Goal: Communication & Community: Answer question/provide support

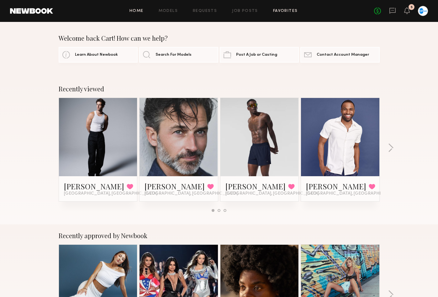
click at [284, 13] on link "Favorites" at bounding box center [285, 11] width 25 height 4
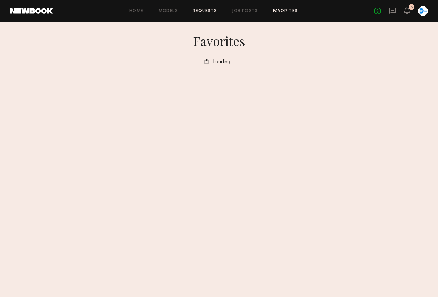
click at [208, 11] on link "Requests" at bounding box center [205, 11] width 24 height 4
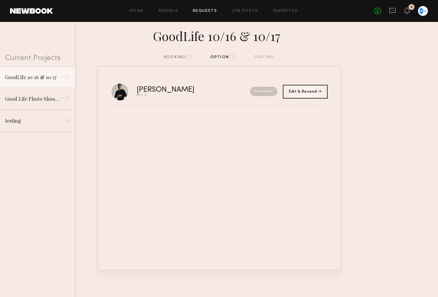
click at [178, 139] on div "[PERSON_NAME] Send request Model response Book model Released Edit & Resend Res…" at bounding box center [218, 168] width 243 height 205
click at [41, 95] on link "Good Life Photo Shoots 10/17 & 10/20 →" at bounding box center [37, 99] width 75 height 22
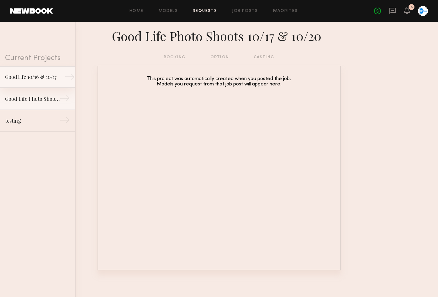
click at [43, 81] on link "GoodLife 10/16 & 10/17 →" at bounding box center [37, 77] width 75 height 22
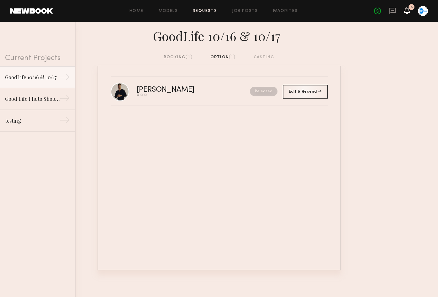
click at [407, 13] on icon at bounding box center [407, 10] width 6 height 7
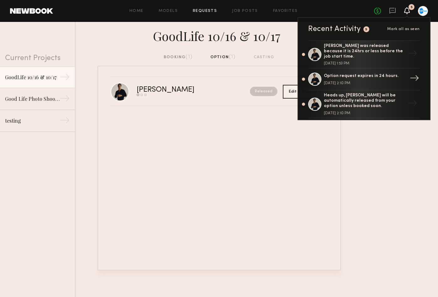
click at [357, 74] on div "Option request expires in 24 hours. [DATE] 2:10 PM" at bounding box center [364, 80] width 81 height 12
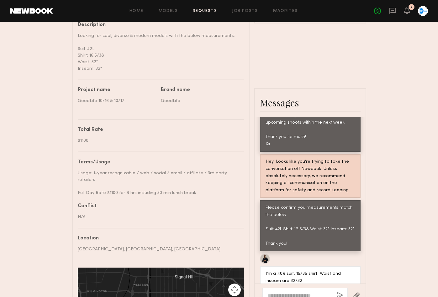
scroll to position [392, 0]
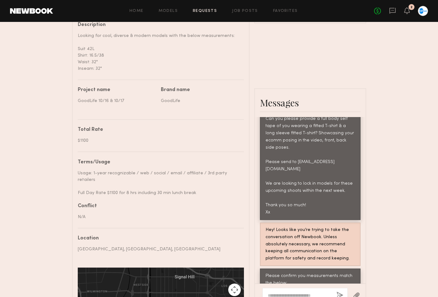
click at [403, 14] on div "No fees up to $5,000 2" at bounding box center [401, 11] width 54 height 10
click at [409, 11] on icon at bounding box center [406, 10] width 5 height 4
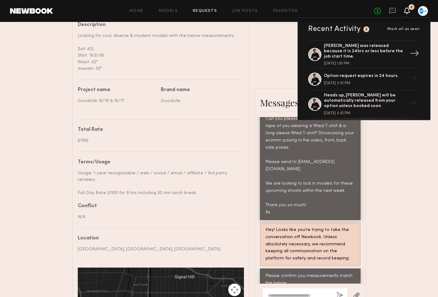
click at [363, 48] on div "[PERSON_NAME] was released because it is 24hrs or less before the job start tim…" at bounding box center [364, 52] width 81 height 16
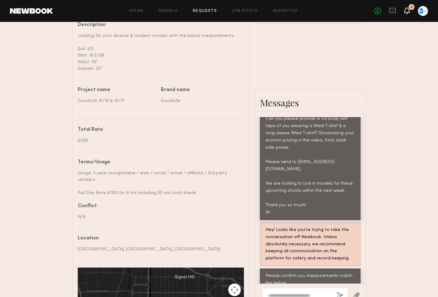
click at [408, 10] on icon at bounding box center [406, 10] width 5 height 4
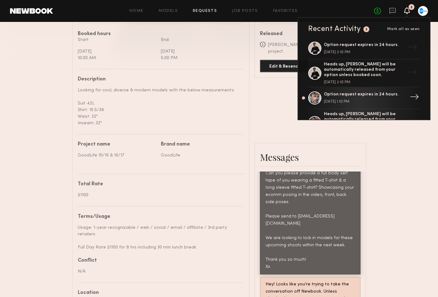
scroll to position [49, 0]
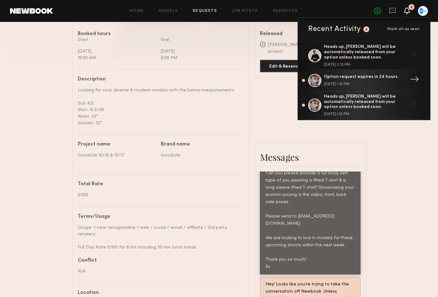
click at [379, 75] on div "Option request expires in 24 hours. [DATE] 1:10 PM" at bounding box center [364, 81] width 81 height 12
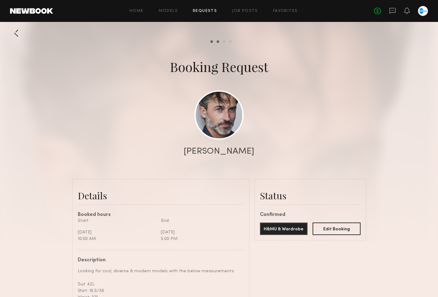
click at [248, 8] on div "Home Models Requests Job Posts Favorites Sign Out No fees up to $5,000" at bounding box center [240, 11] width 375 height 10
click at [247, 11] on link "Job Posts" at bounding box center [245, 11] width 26 height 4
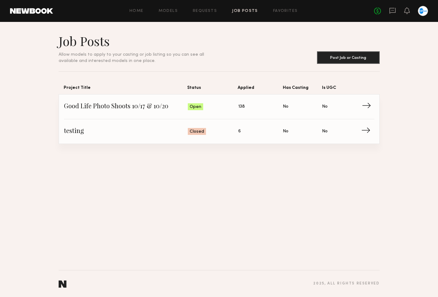
click at [163, 106] on span "Good Life Photo Shoots 10/17 & 10/20" at bounding box center [126, 106] width 124 height 9
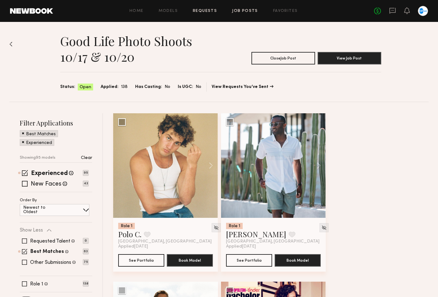
click at [207, 9] on link "Requests" at bounding box center [205, 11] width 24 height 4
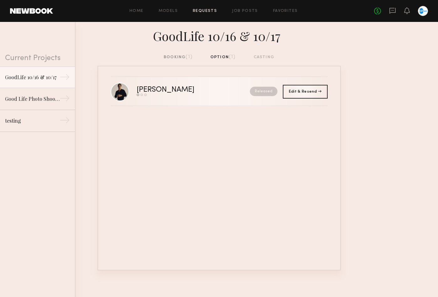
click at [168, 91] on div "[PERSON_NAME]" at bounding box center [180, 89] width 86 height 7
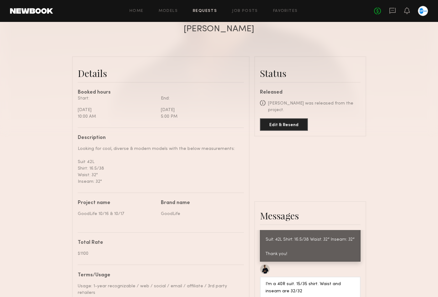
scroll to position [129, 0]
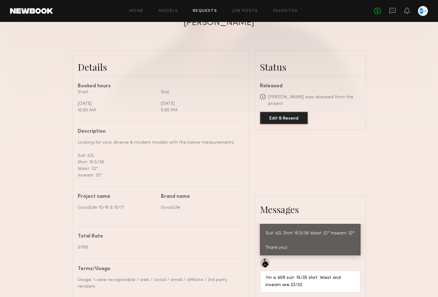
click at [287, 112] on button "Edit & Resend" at bounding box center [284, 118] width 48 height 13
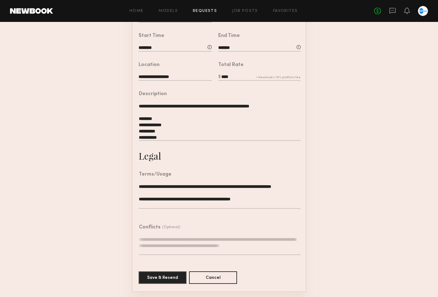
scroll to position [142, 0]
click at [170, 277] on button "Save & Resend" at bounding box center [162, 278] width 48 height 13
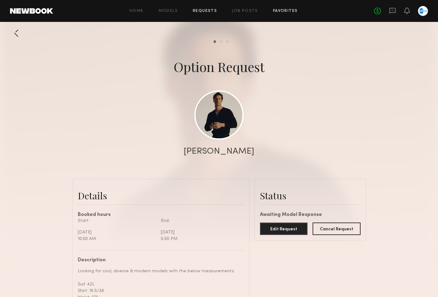
click at [290, 11] on link "Favorites" at bounding box center [285, 11] width 25 height 4
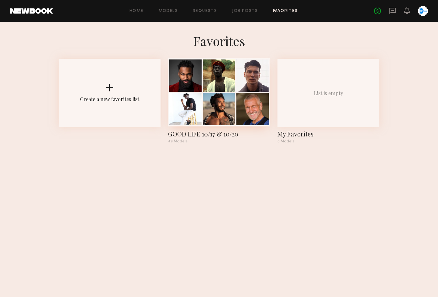
click at [225, 104] on div at bounding box center [219, 109] width 32 height 32
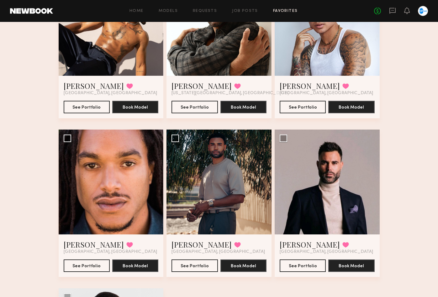
scroll to position [2326, 0]
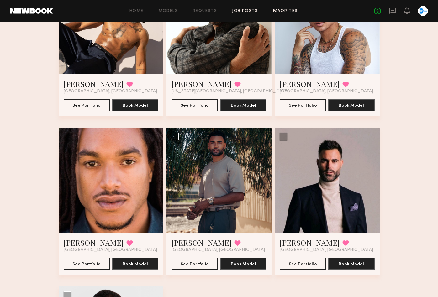
click at [241, 9] on link "Job Posts" at bounding box center [245, 11] width 26 height 4
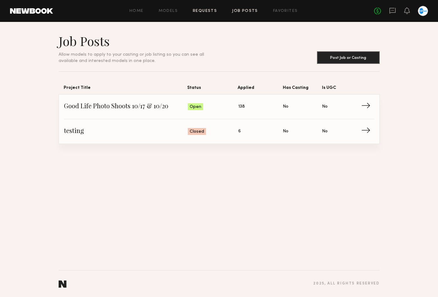
click at [204, 10] on link "Requests" at bounding box center [205, 11] width 24 height 4
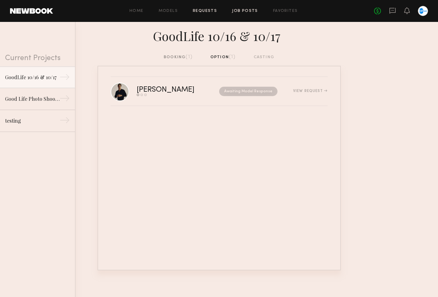
click at [251, 9] on link "Job Posts" at bounding box center [245, 11] width 26 height 4
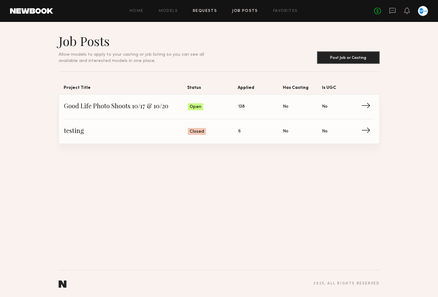
click at [204, 11] on link "Requests" at bounding box center [205, 11] width 24 height 4
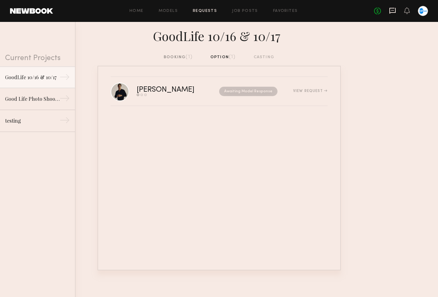
click at [392, 9] on icon at bounding box center [392, 10] width 7 height 7
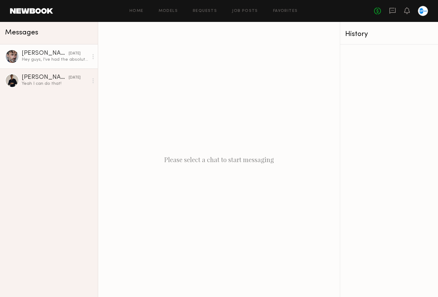
click at [47, 58] on div "Hey guys, I’ve had the absolute worst timing of late. I took part of my upgrade…" at bounding box center [55, 60] width 67 height 6
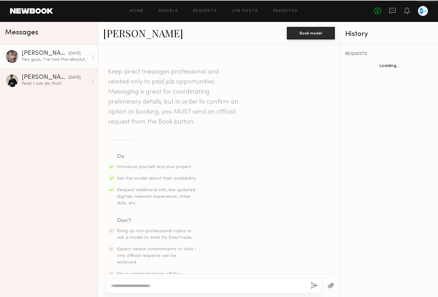
scroll to position [1057, 0]
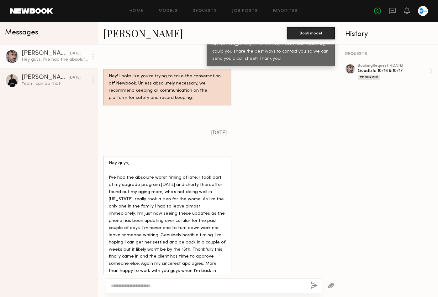
click at [159, 286] on textarea at bounding box center [208, 286] width 195 height 6
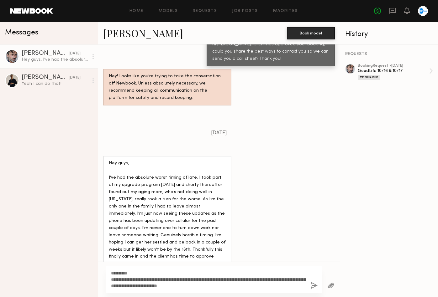
click at [205, 286] on textarea "**********" at bounding box center [208, 279] width 195 height 19
drag, startPoint x: 300, startPoint y: 285, endPoint x: 268, endPoint y: 286, distance: 32.0
click at [268, 286] on textarea "**********" at bounding box center [208, 279] width 195 height 19
click at [184, 285] on textarea "**********" at bounding box center [208, 279] width 195 height 19
click at [299, 285] on textarea "**********" at bounding box center [208, 279] width 195 height 19
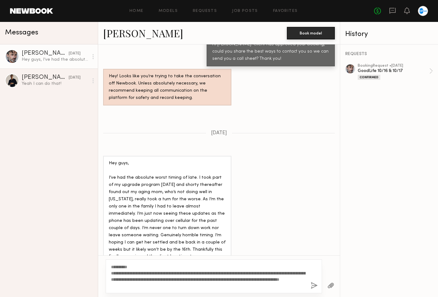
type textarea "**********"
click at [312, 286] on button "button" at bounding box center [313, 286] width 7 height 8
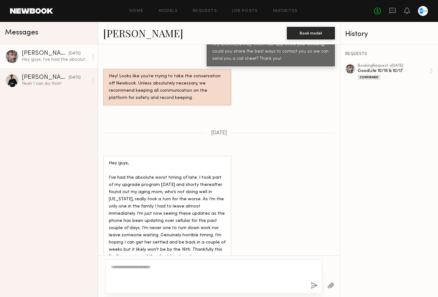
scroll to position [1217, 0]
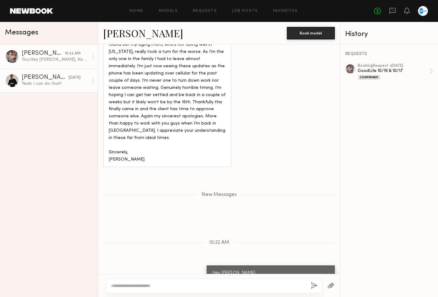
click at [65, 86] on div "Yeah I can do that!" at bounding box center [55, 84] width 67 height 6
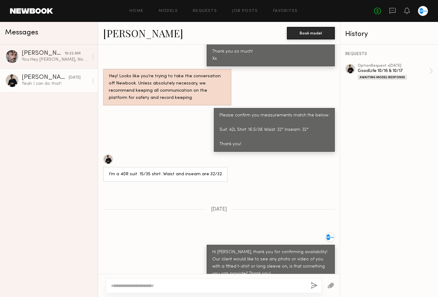
click at [150, 284] on textarea at bounding box center [208, 286] width 195 height 6
type textarea "**********"
drag, startPoint x: 263, startPoint y: 288, endPoint x: 96, endPoint y: 286, distance: 166.4
click at [96, 286] on div "Messages [PERSON_NAME] 10:22 AM You: Hey [PERSON_NAME], No worries! So sorry to…" at bounding box center [219, 159] width 438 height 275
click at [176, 285] on textarea at bounding box center [208, 286] width 195 height 6
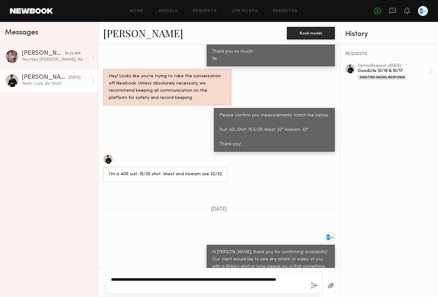
type textarea "**********"
click at [315, 286] on button "button" at bounding box center [313, 286] width 7 height 8
